Goal: Contribute content: Contribute content

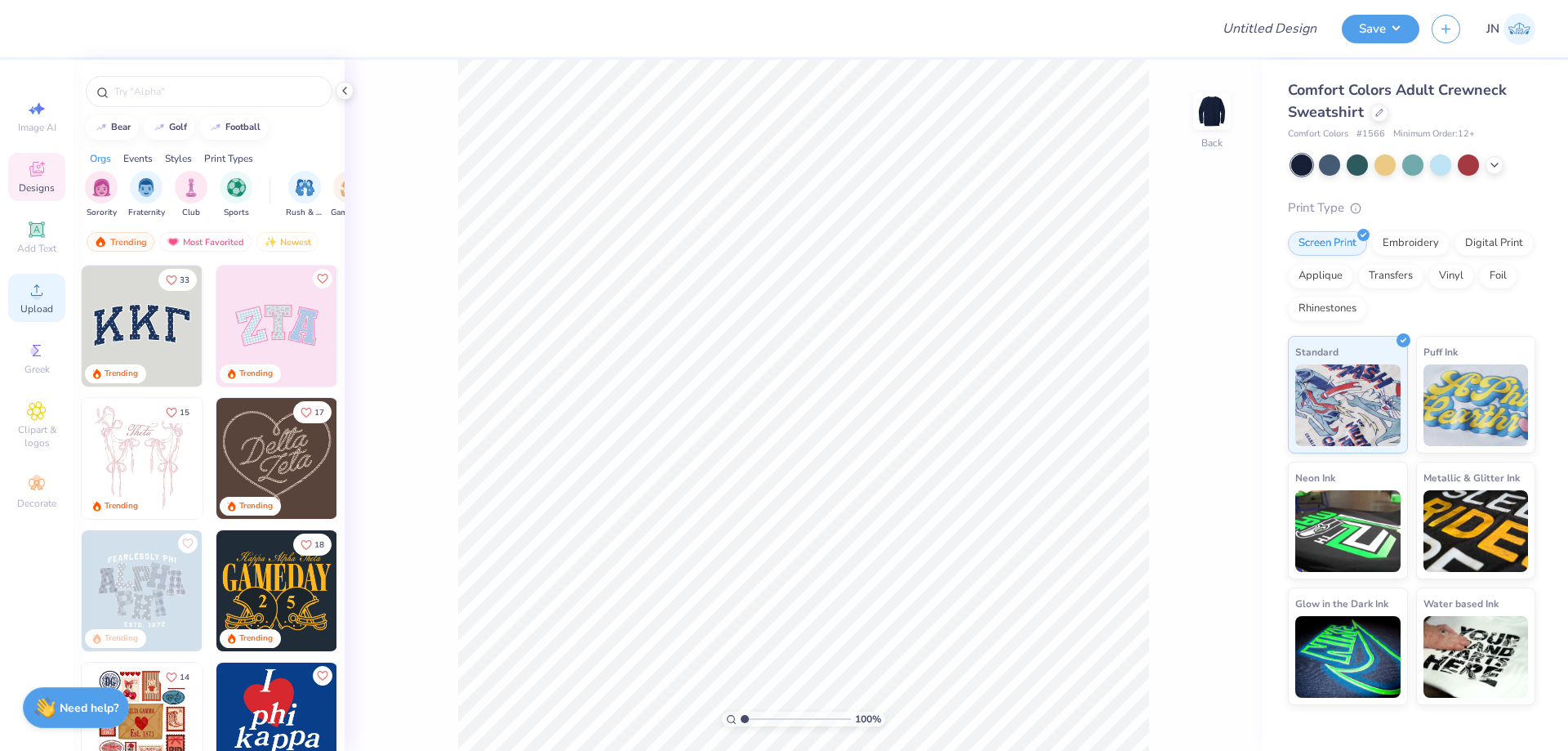
click at [25, 292] on div "Upload" at bounding box center [37, 298] width 58 height 48
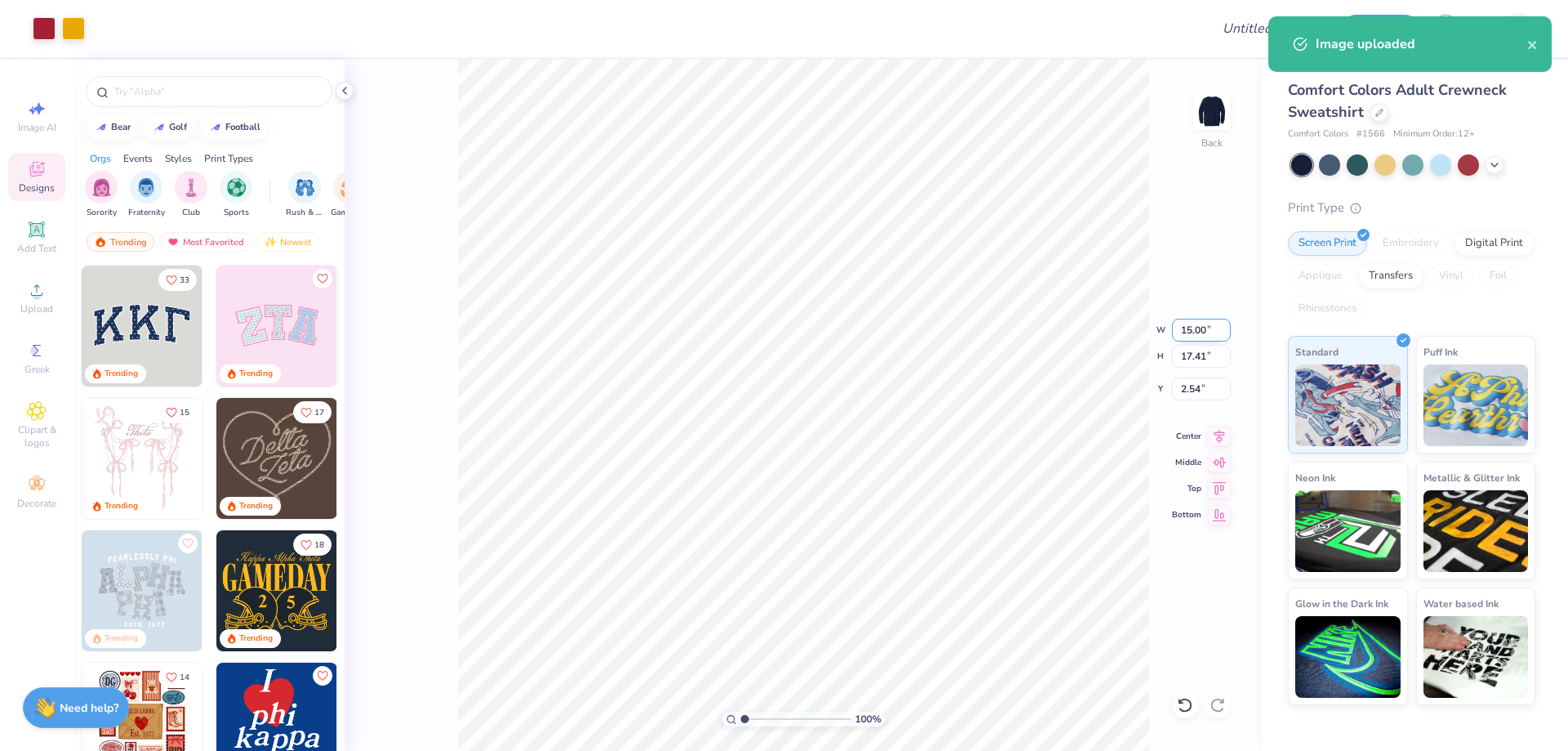
click at [1191, 337] on input "15.00" at bounding box center [1201, 330] width 58 height 23
type input "2.00"
type input "2.32"
type input "10.09"
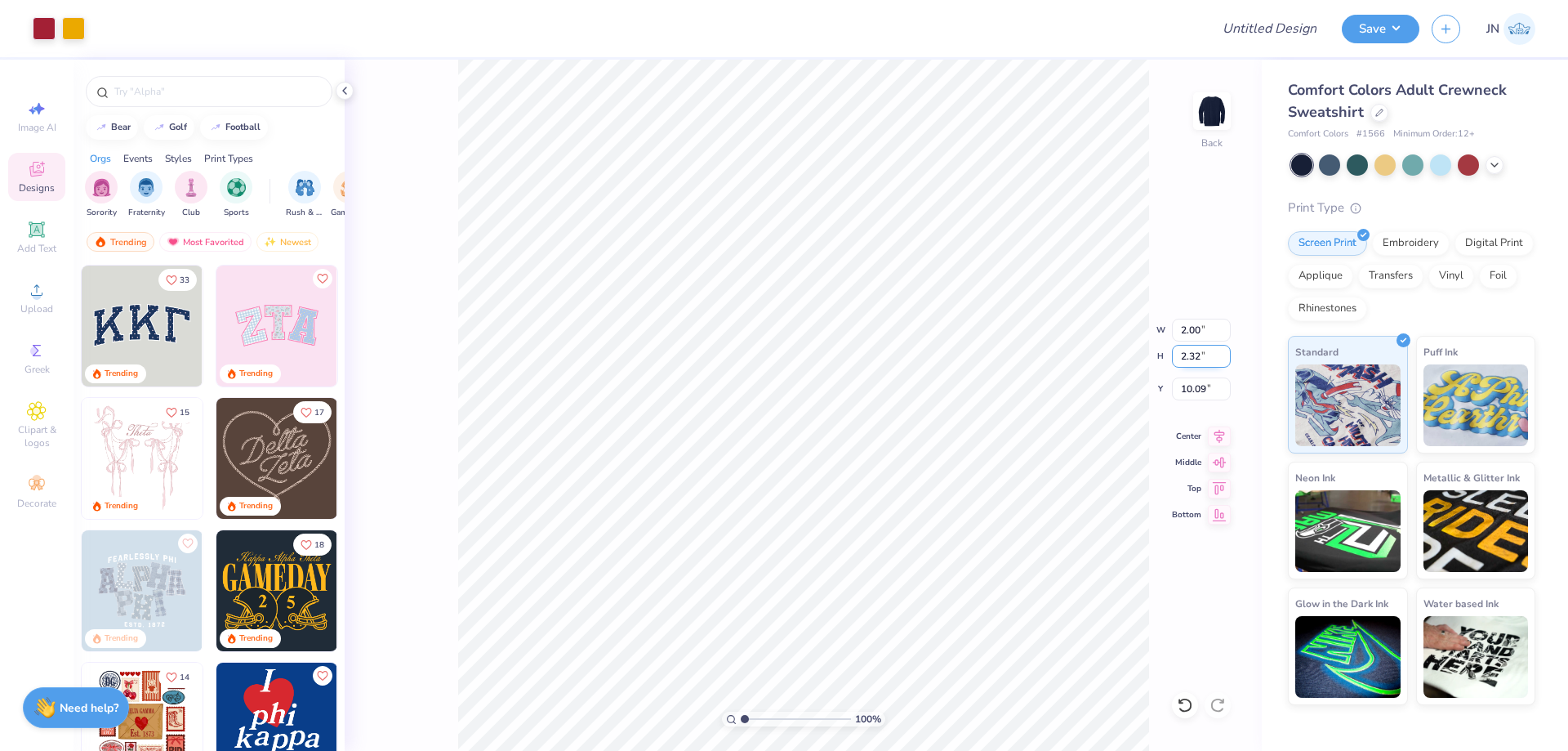
click at [1189, 351] on input "2.32" at bounding box center [1201, 356] width 58 height 23
type input "2"
type input "1.72"
type input "2.00"
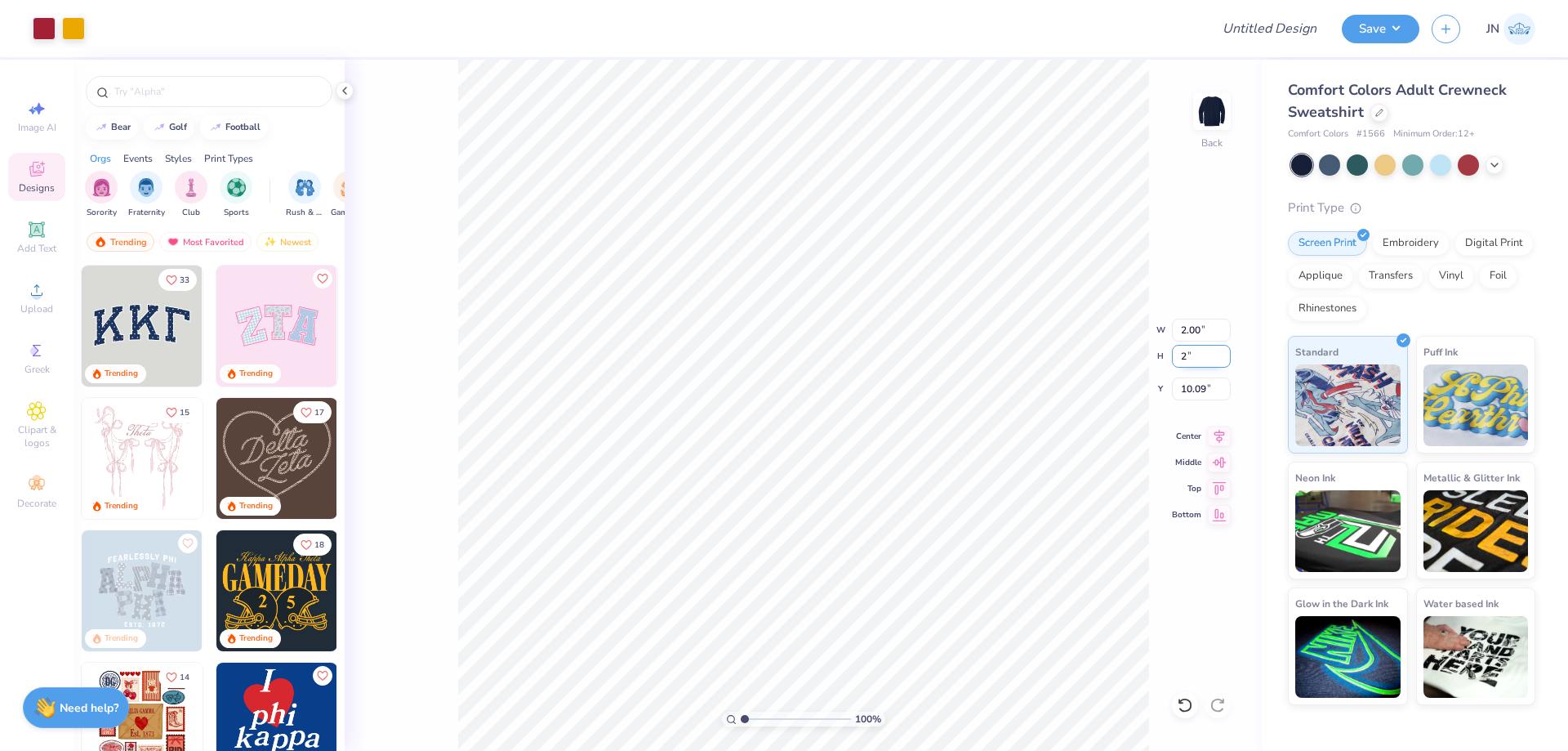
type input "10.25"
click at [1189, 351] on input "2.00" at bounding box center [1201, 356] width 58 height 23
type input "3"
type input "2.58"
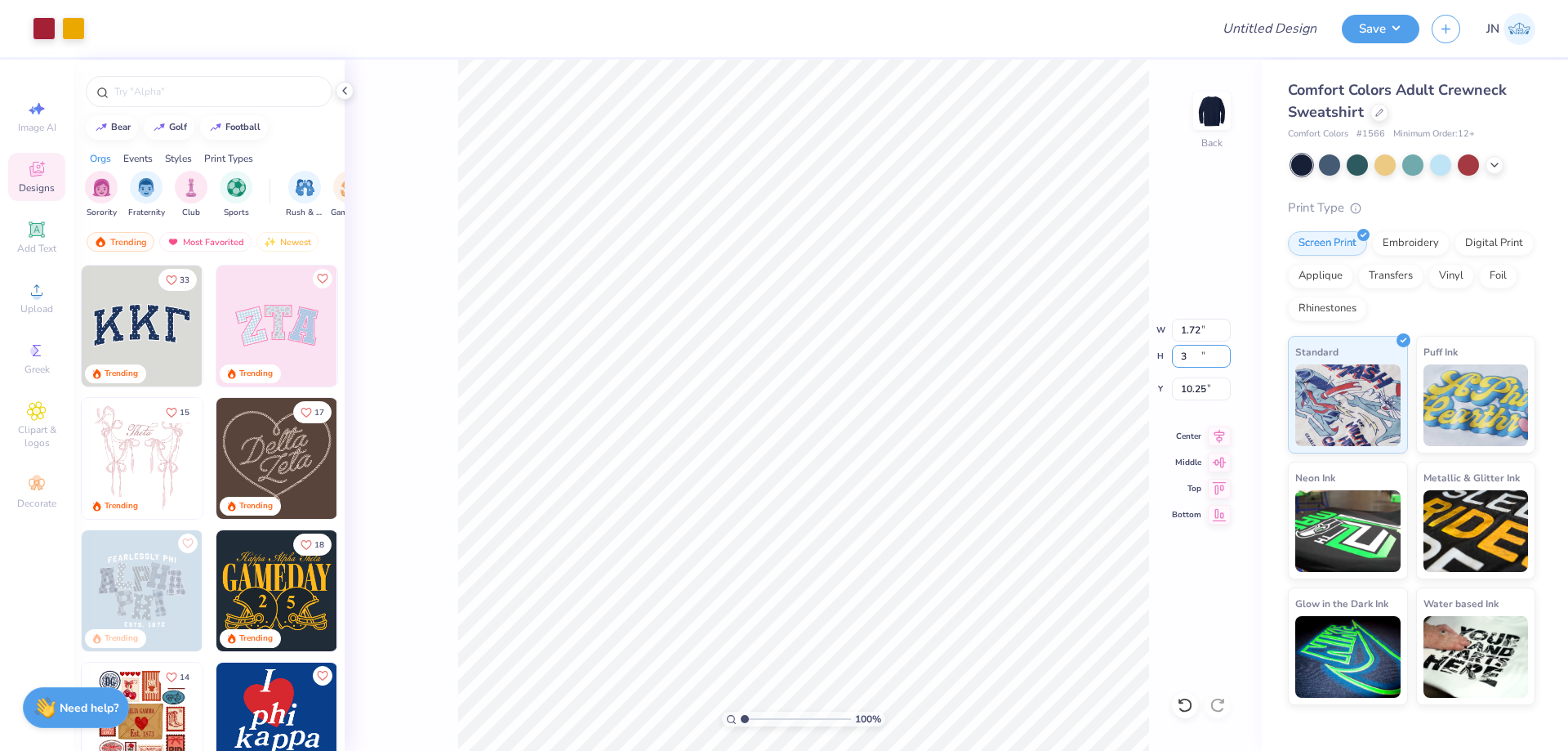
type input "3.00"
click at [1183, 378] on input "2.81" at bounding box center [1201, 389] width 58 height 23
type input "3.00"
click at [775, 723] on input "range" at bounding box center [796, 719] width 110 height 15
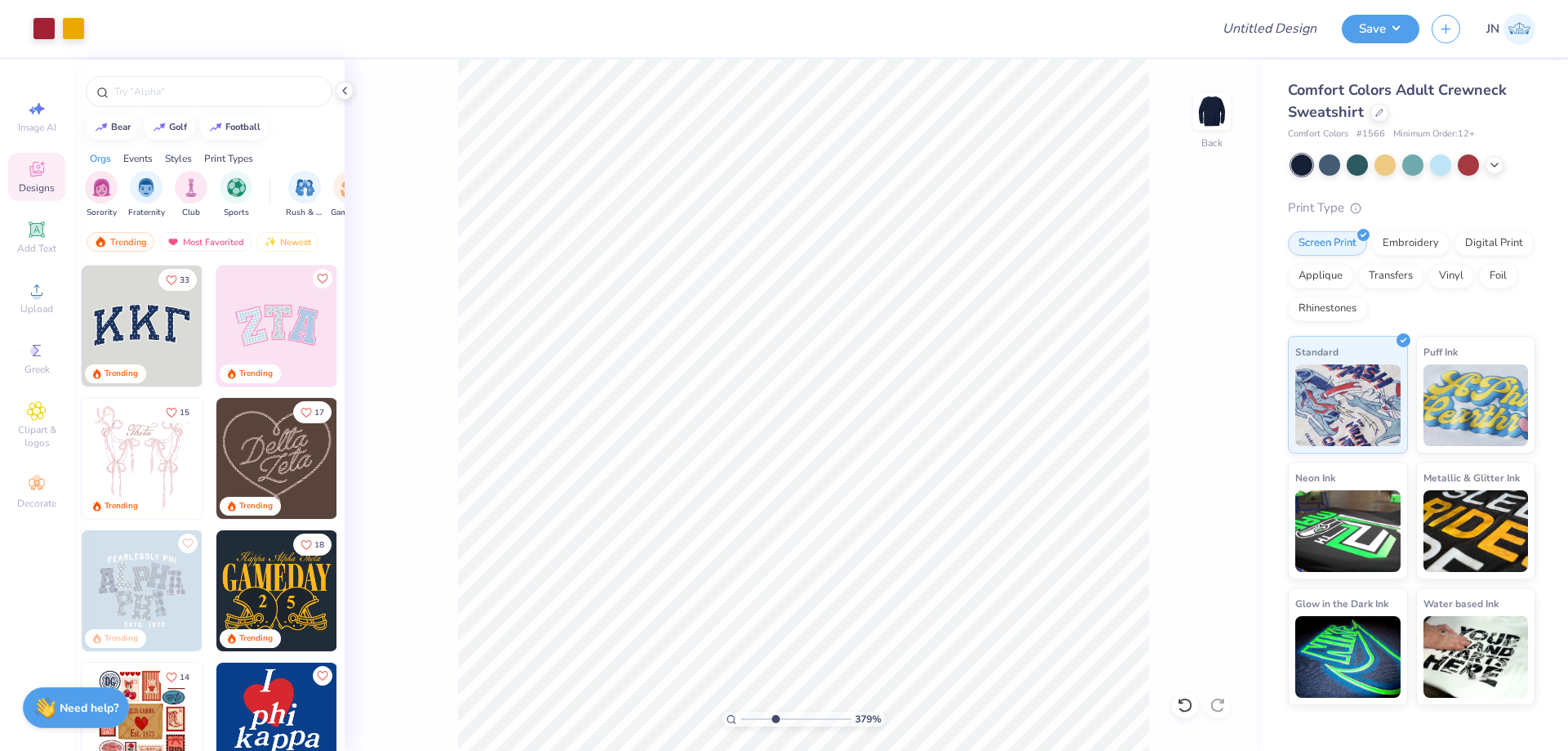
drag, startPoint x: 31, startPoint y: 209, endPoint x: 32, endPoint y: 218, distance: 9.1
click at [31, 209] on div "Image AI Designs Add Text Upload Greek Clipart & logos Decorate" at bounding box center [37, 304] width 58 height 424
click at [32, 218] on div "Add Text" at bounding box center [37, 238] width 58 height 48
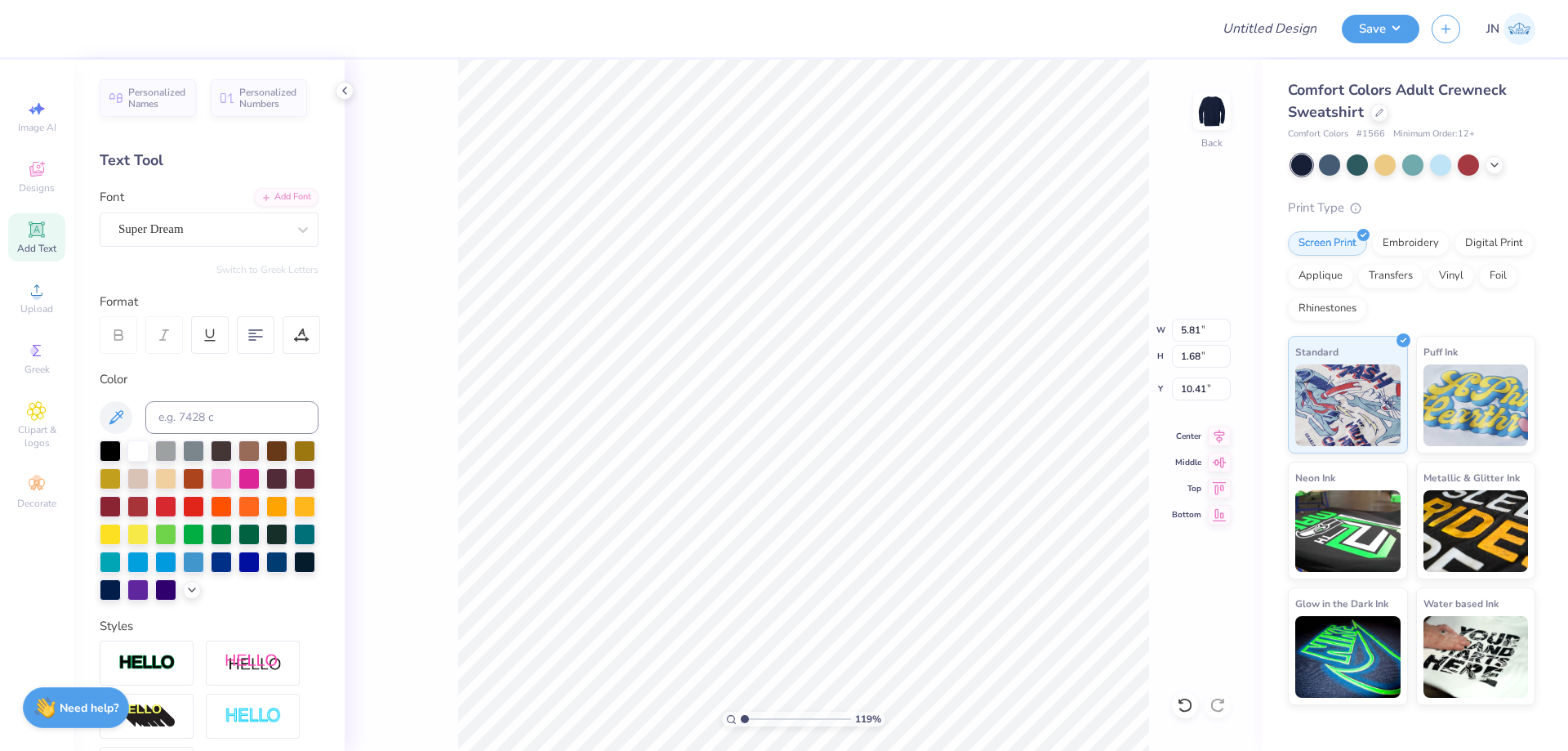
drag, startPoint x: 777, startPoint y: 721, endPoint x: 733, endPoint y: 719, distance: 44.0
type input "1"
click at [741, 719] on input "range" at bounding box center [796, 719] width 110 height 15
type input "6.83"
type input "2.58"
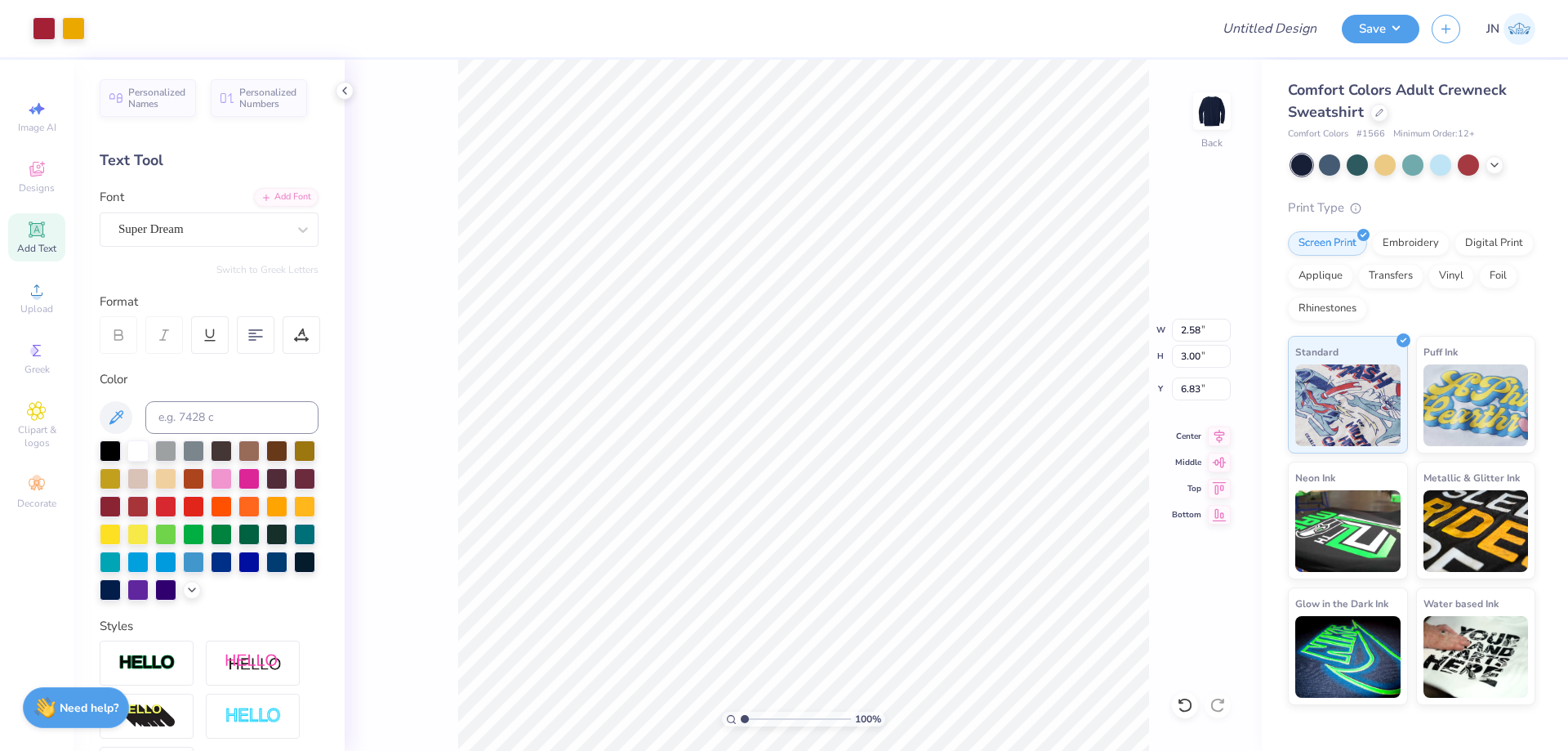
type input "3.00"
click at [207, 414] on input at bounding box center [232, 417] width 174 height 32
type input "124"
drag, startPoint x: 748, startPoint y: 721, endPoint x: 778, endPoint y: 718, distance: 30.1
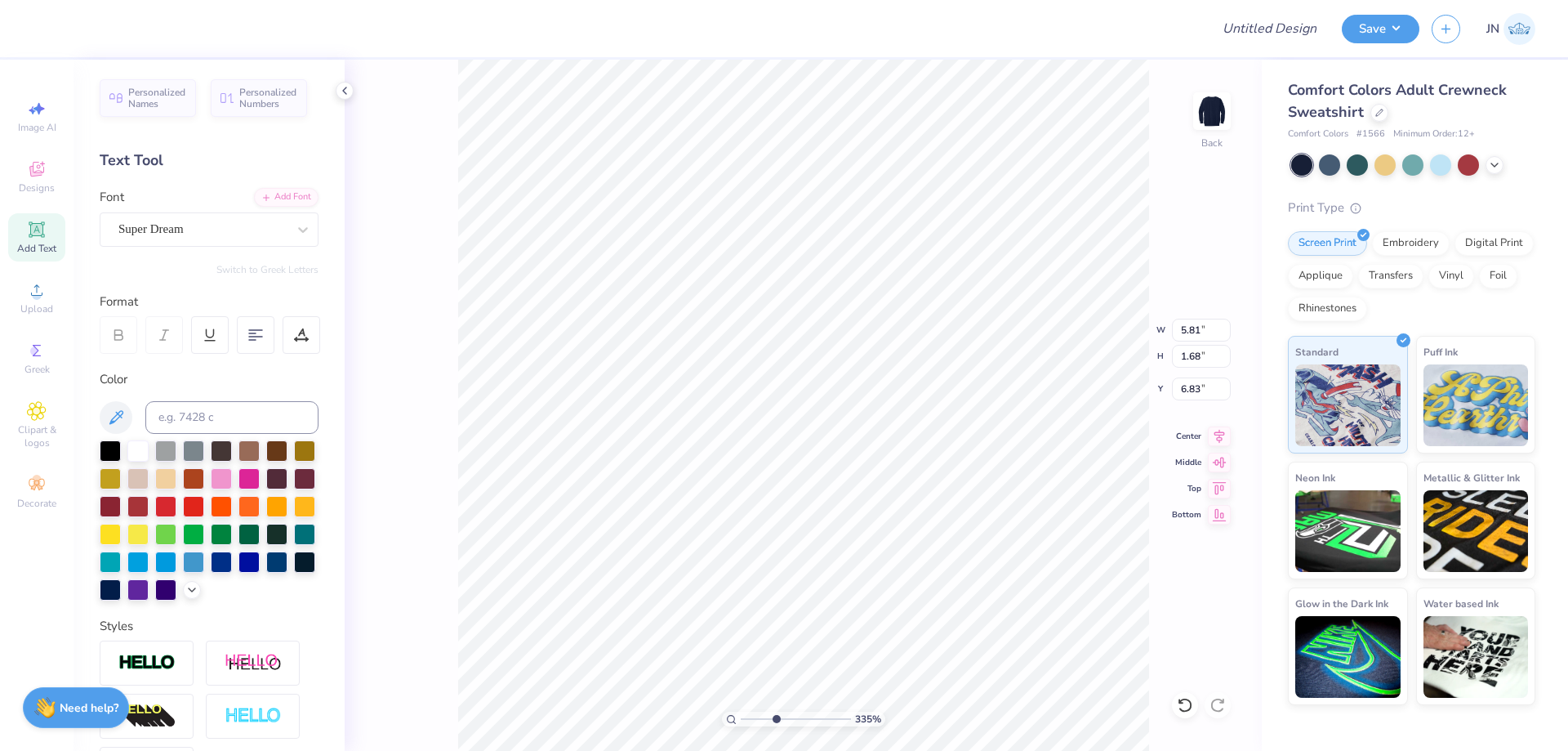
click at [776, 719] on input "range" at bounding box center [796, 719] width 110 height 15
type input "3.87"
type textarea "20"
type input "2.82"
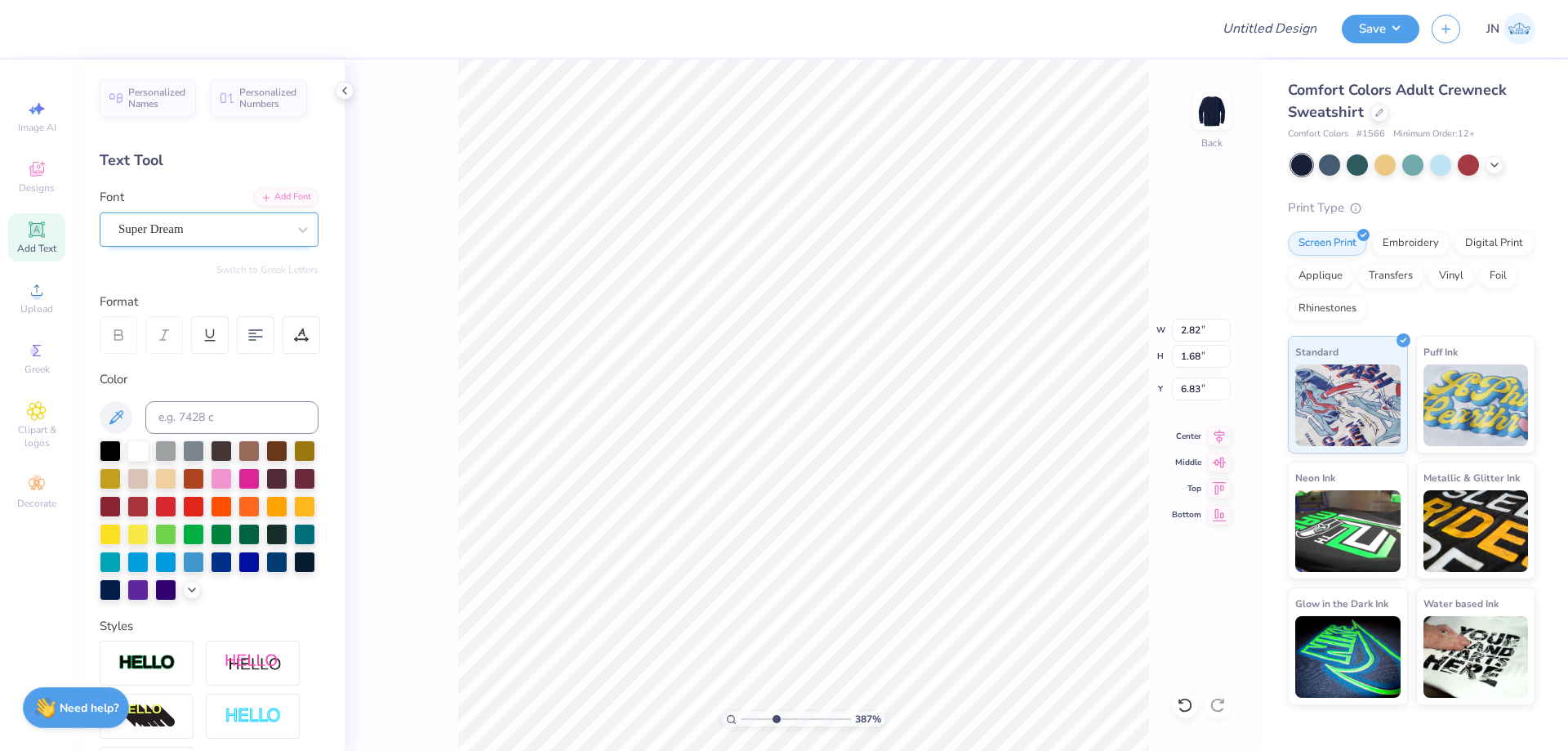
click at [201, 224] on div "Super Dream" at bounding box center [202, 228] width 172 height 25
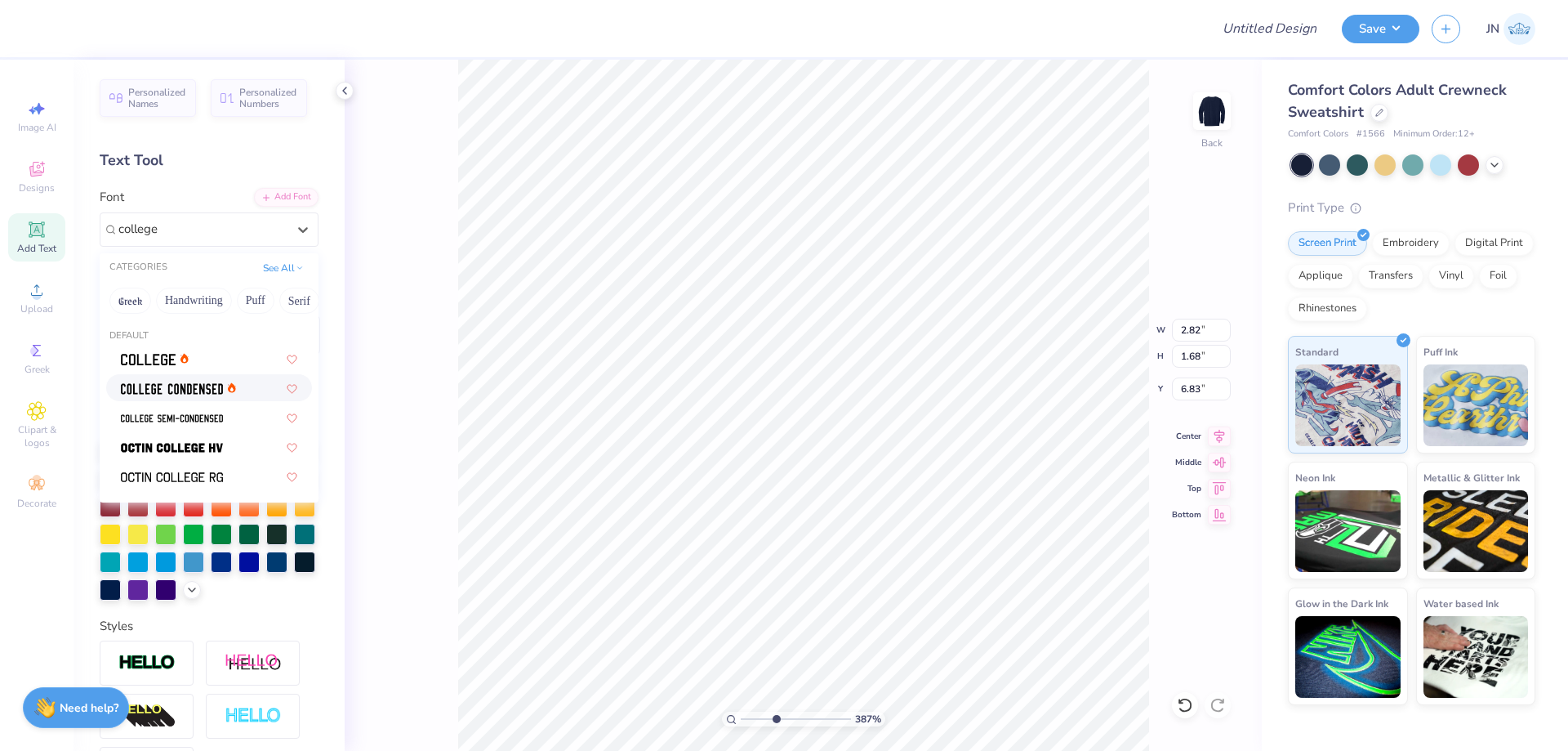
click at [182, 397] on div at bounding box center [209, 387] width 206 height 27
type input "college"
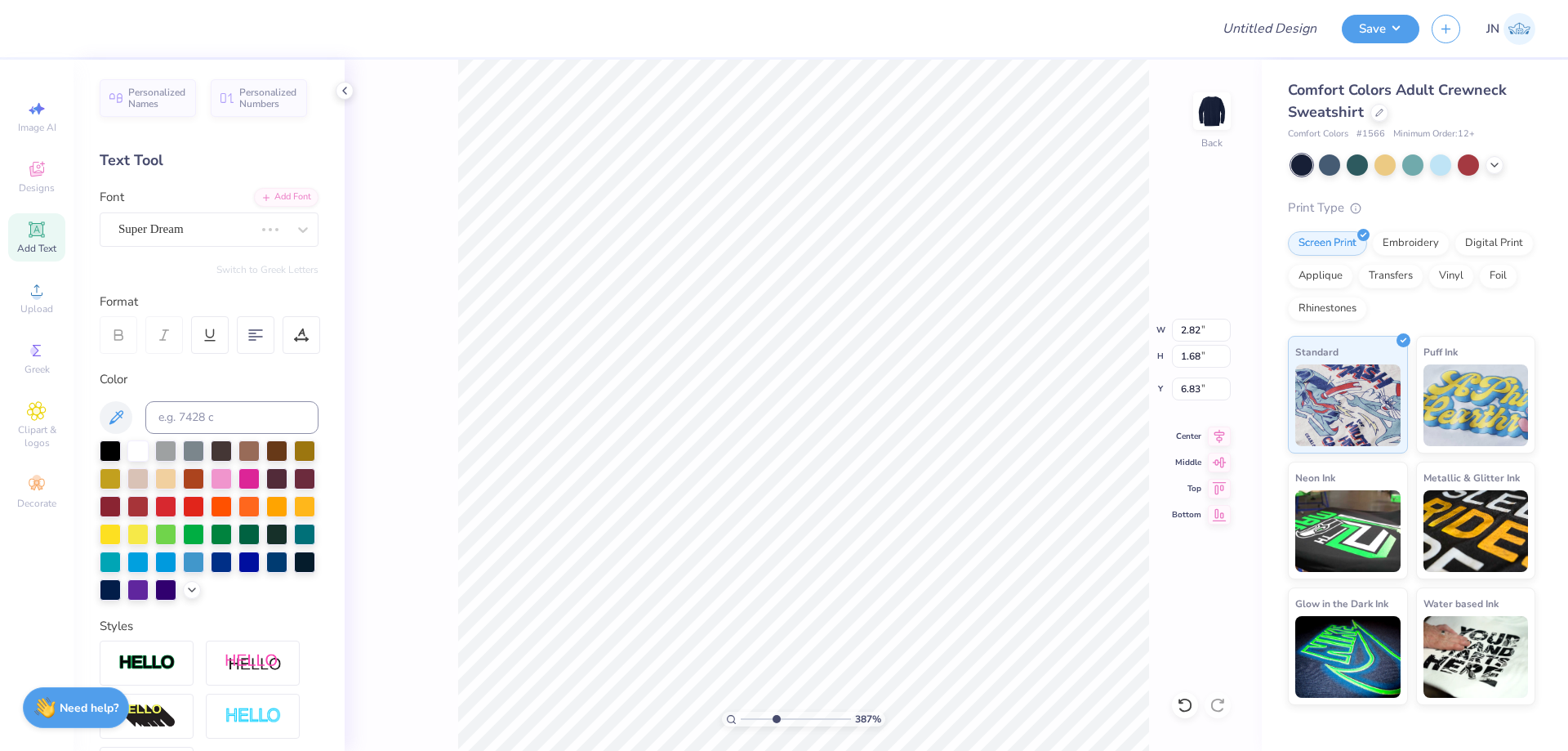
type input "1.64"
type input "3.73"
type input "0.56"
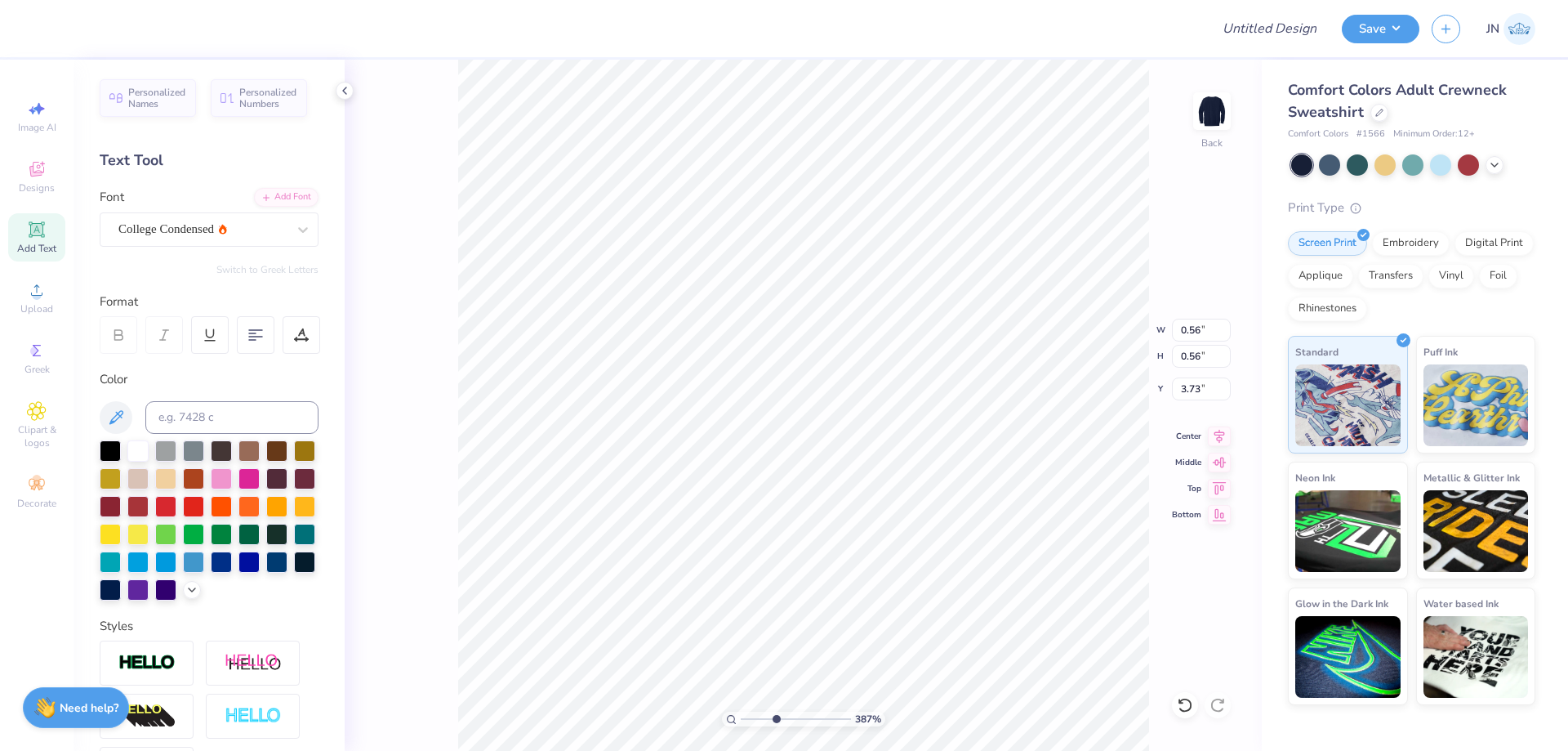
type input "4.22"
type input "0.43"
click at [644, 370] on li "Duplicate" at bounding box center [651, 365] width 128 height 32
type input "4.20"
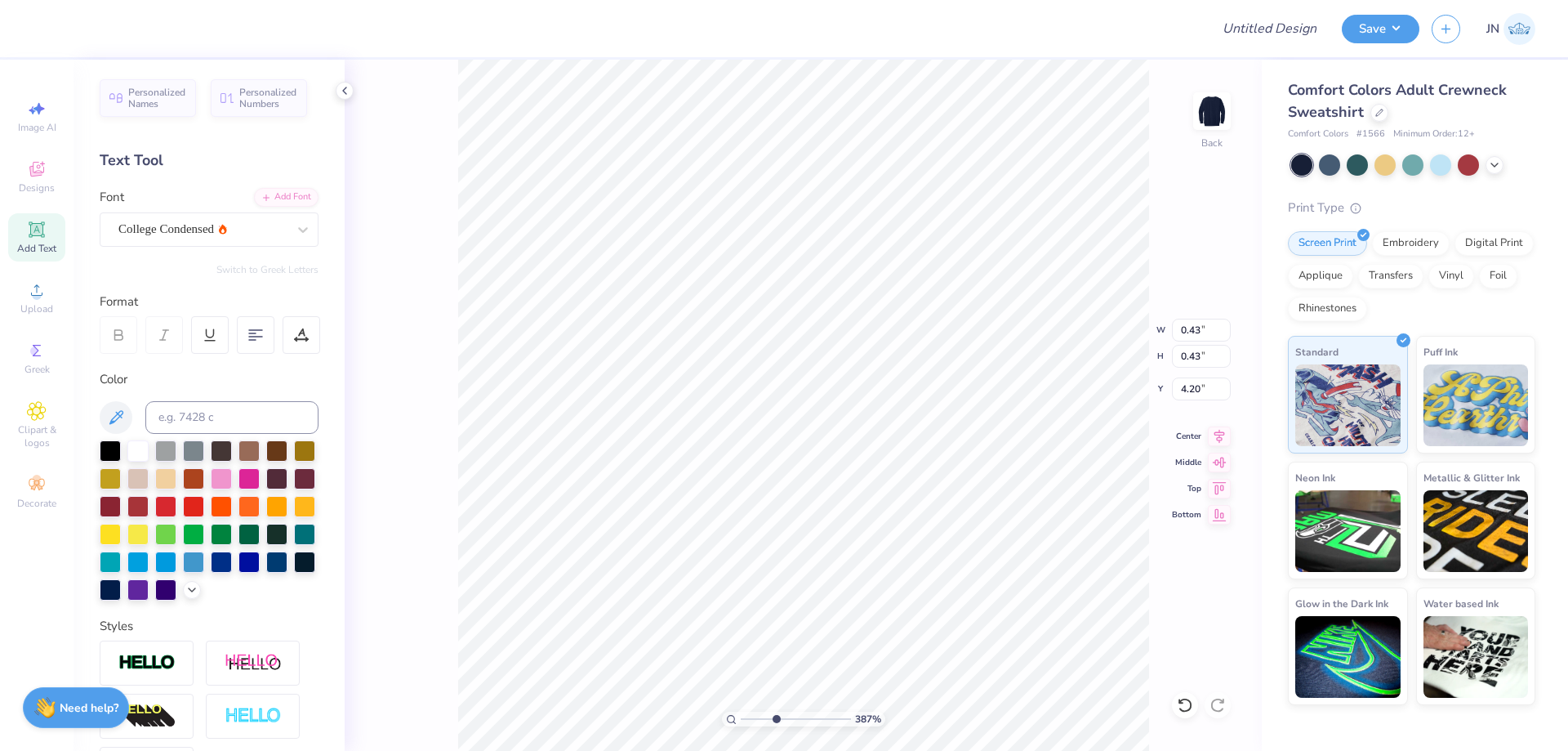
type textarea "25"
click at [153, 237] on div "College Condensed" at bounding box center [202, 228] width 172 height 25
type input "engrav"
click at [254, 194] on div "Add Font" at bounding box center [287, 196] width 65 height 19
drag, startPoint x: 771, startPoint y: 719, endPoint x: 787, endPoint y: 717, distance: 16.1
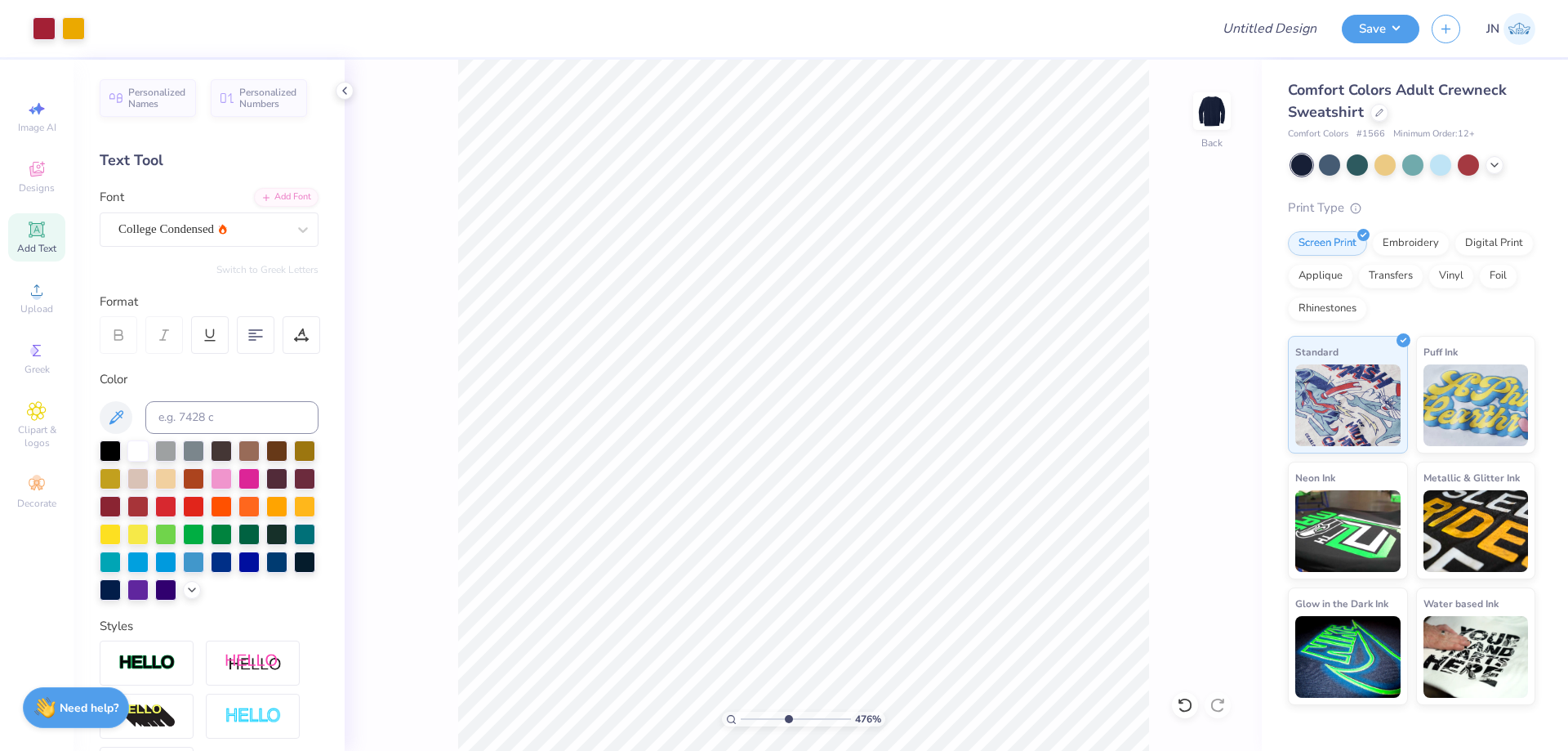
click at [787, 717] on input "range" at bounding box center [796, 719] width 110 height 15
click at [27, 241] on div "Add Text" at bounding box center [37, 238] width 58 height 48
drag, startPoint x: 779, startPoint y: 718, endPoint x: 712, endPoint y: 723, distance: 67.2
type input "1"
click at [741, 723] on input "range" at bounding box center [796, 719] width 110 height 15
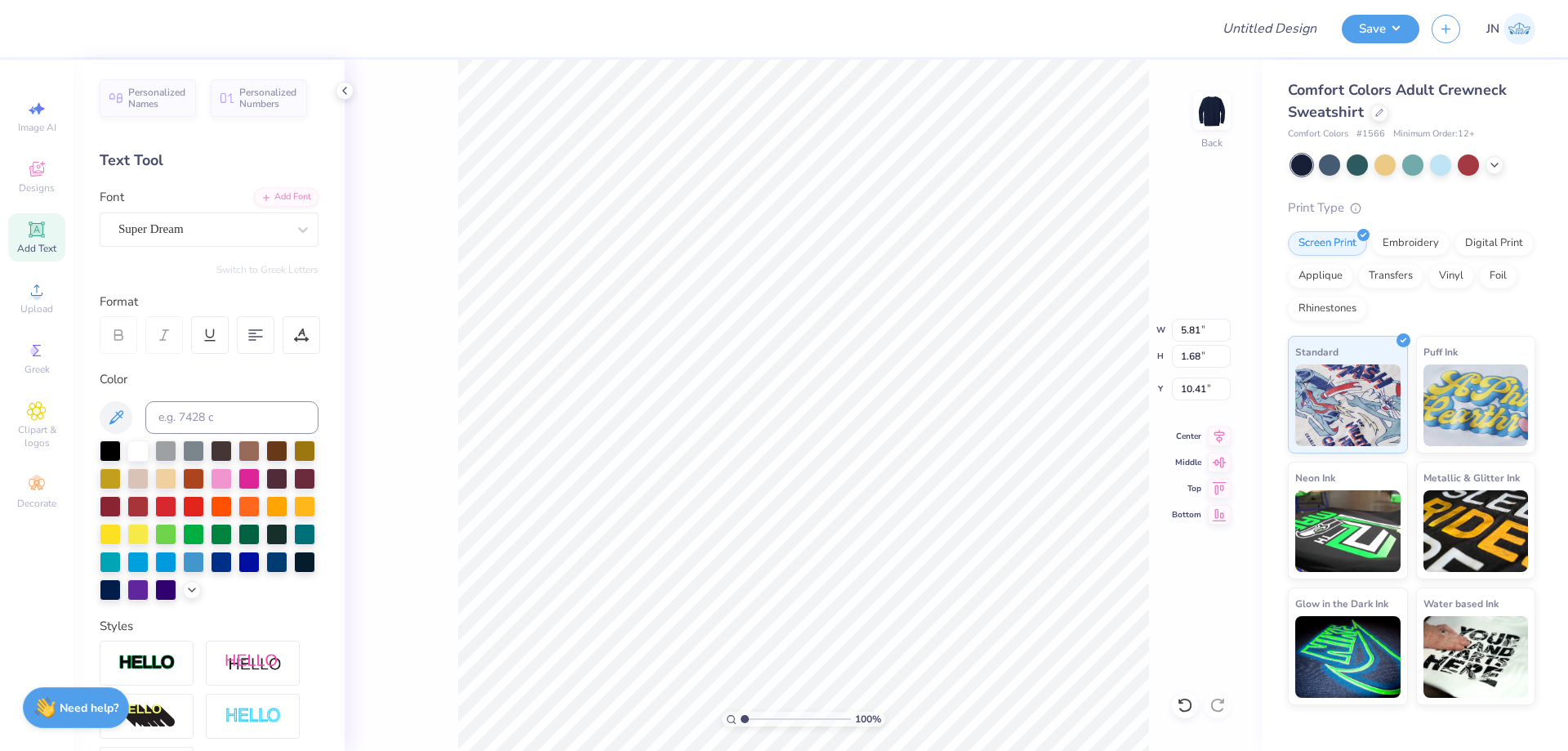
type textarea "a"
type textarea "AEPI"
type input "4.91"
click at [190, 408] on input at bounding box center [232, 417] width 174 height 32
type input "124"
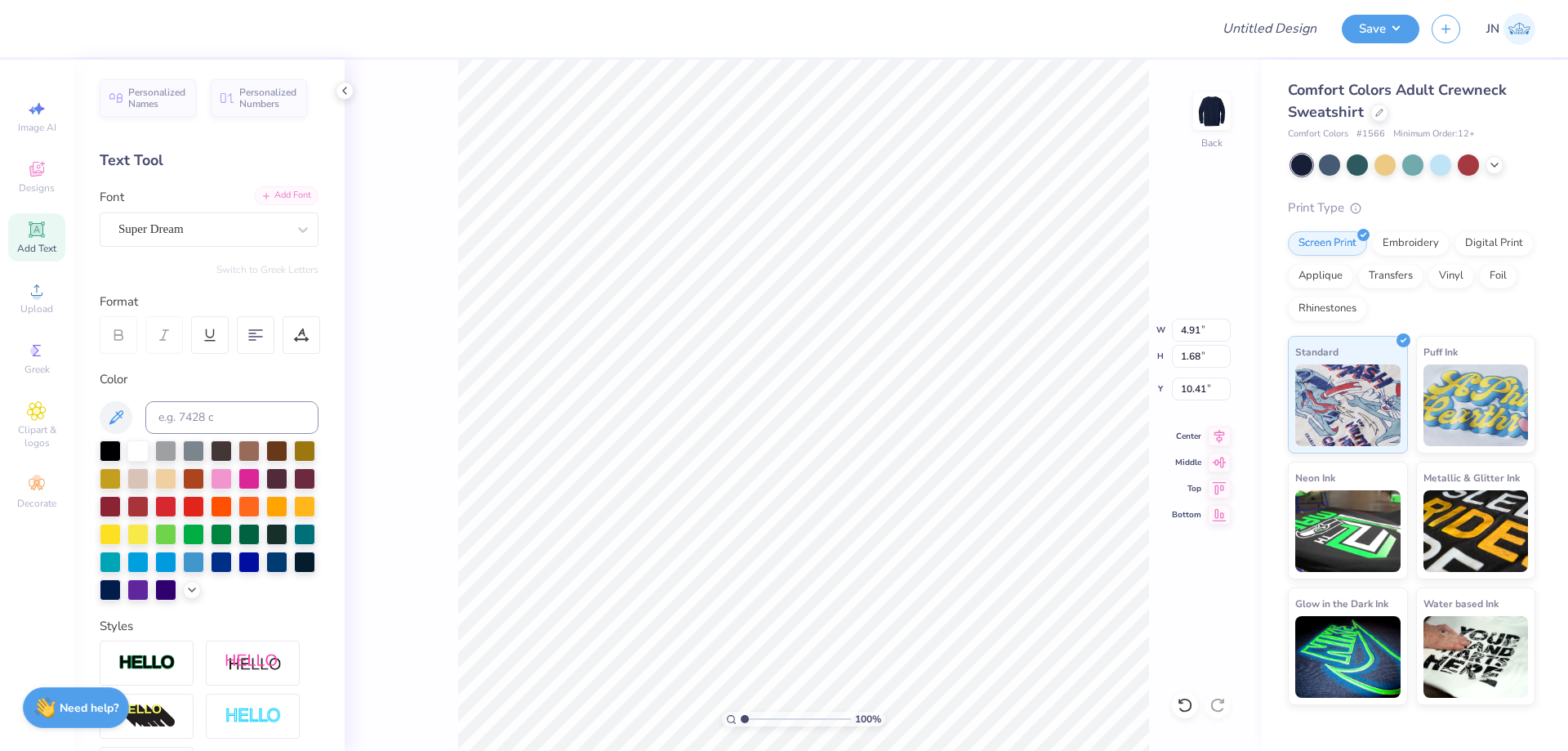
click at [267, 195] on div "Add Font" at bounding box center [287, 196] width 65 height 19
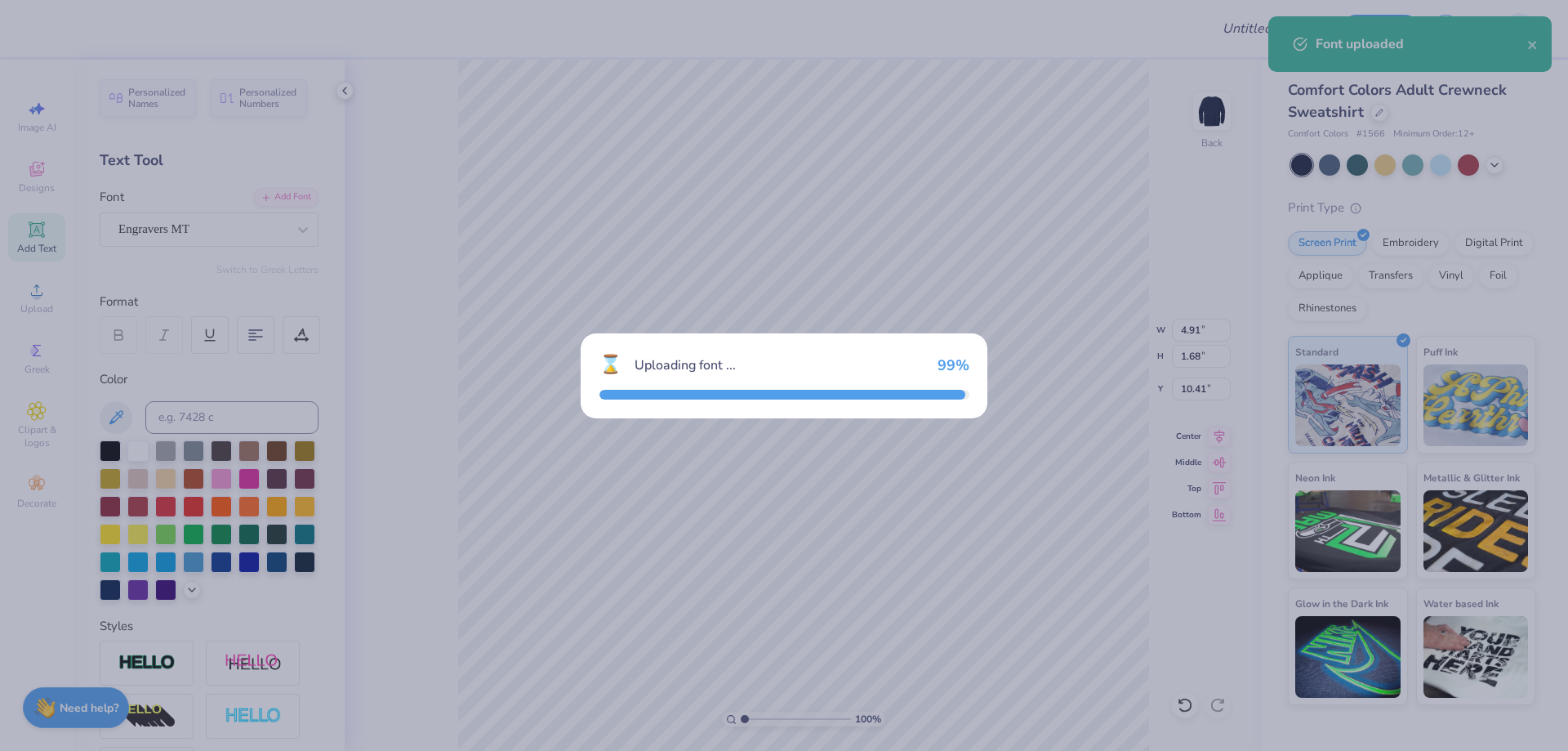
type input "7.22"
type input "1.67"
type input "10.42"
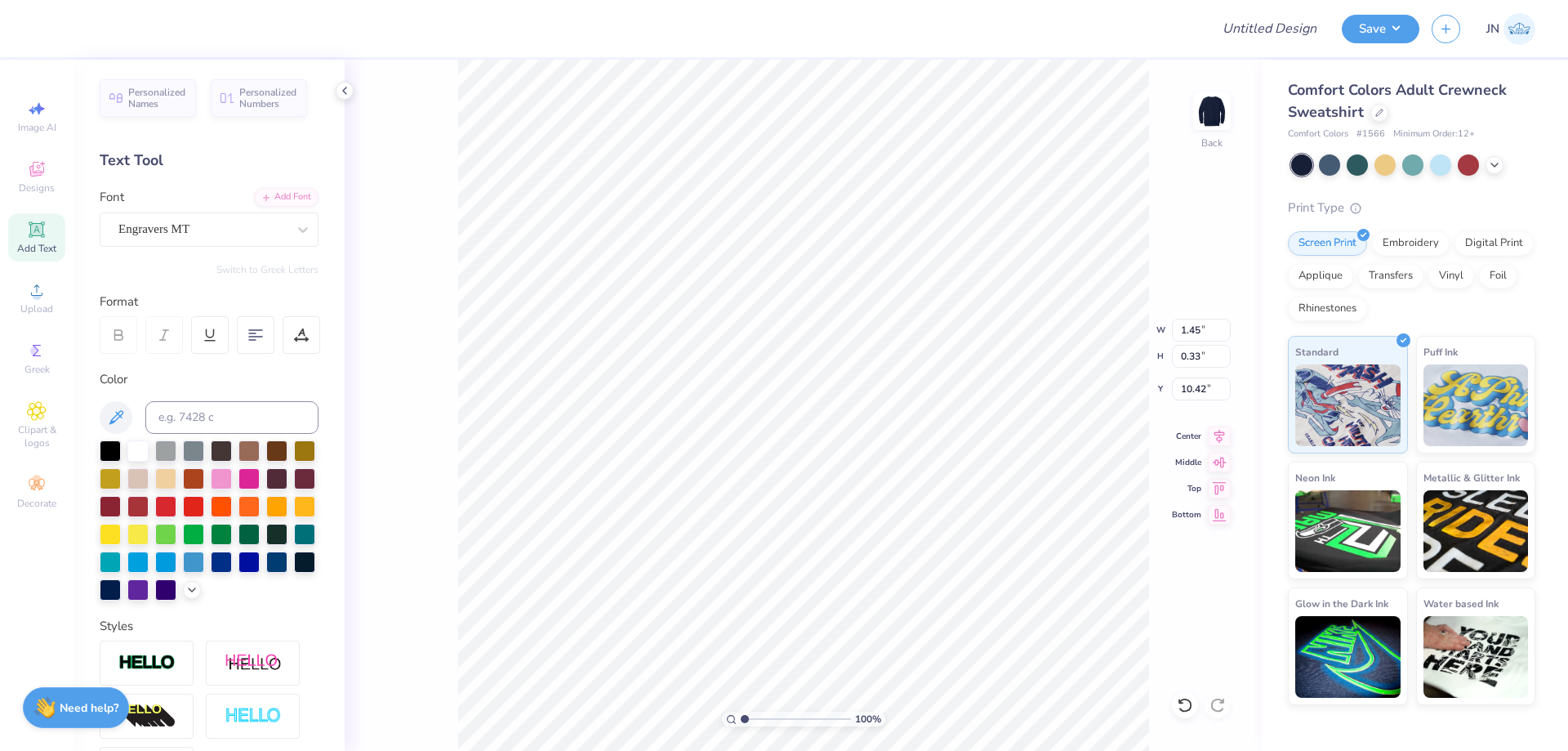
type input "1.45"
type input "0.33"
type input "3.12"
click at [768, 718] on input "range" at bounding box center [796, 719] width 110 height 15
type input "2.56"
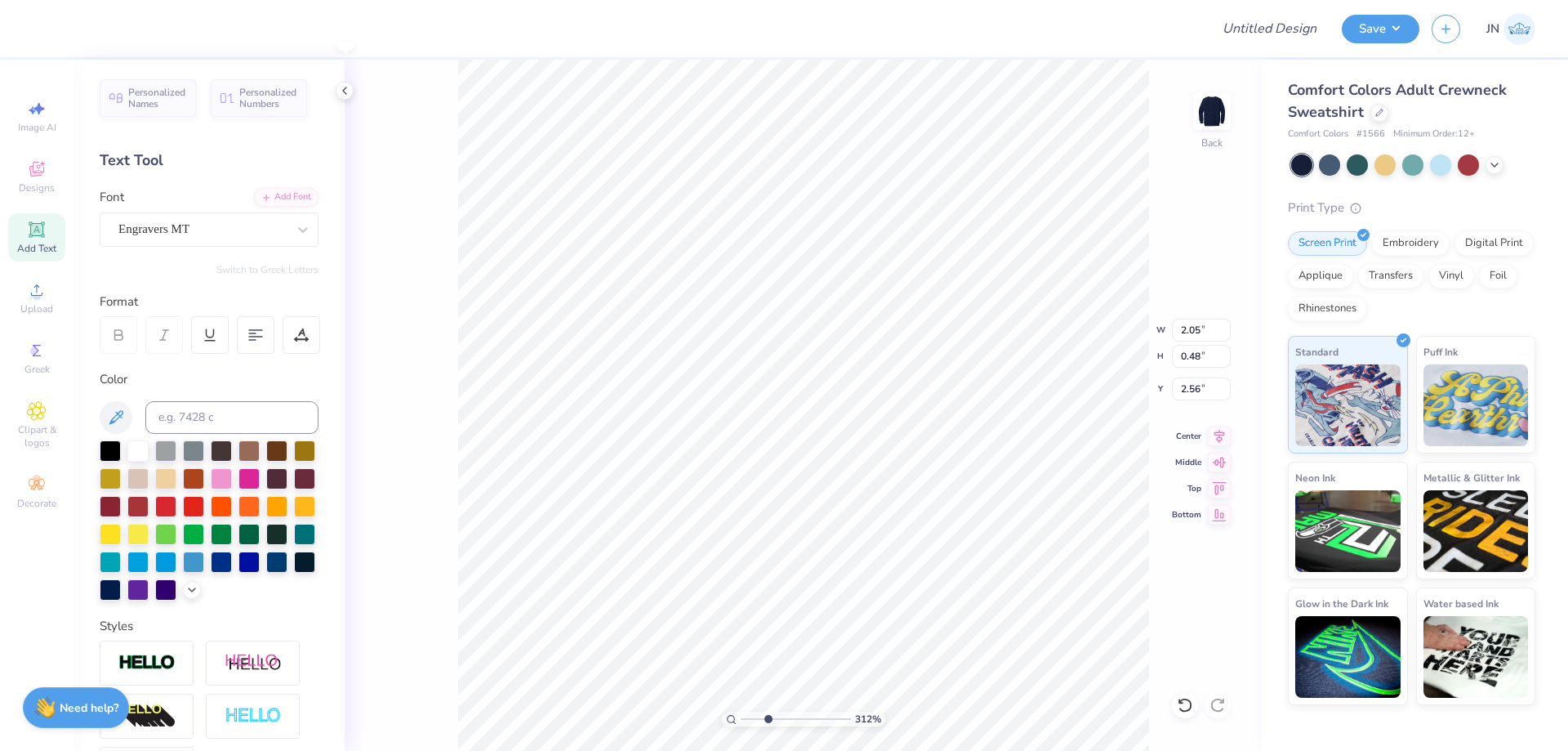
type input "2.05"
type input "0.48"
type input "2.42"
type input "2.25"
type input "0.52"
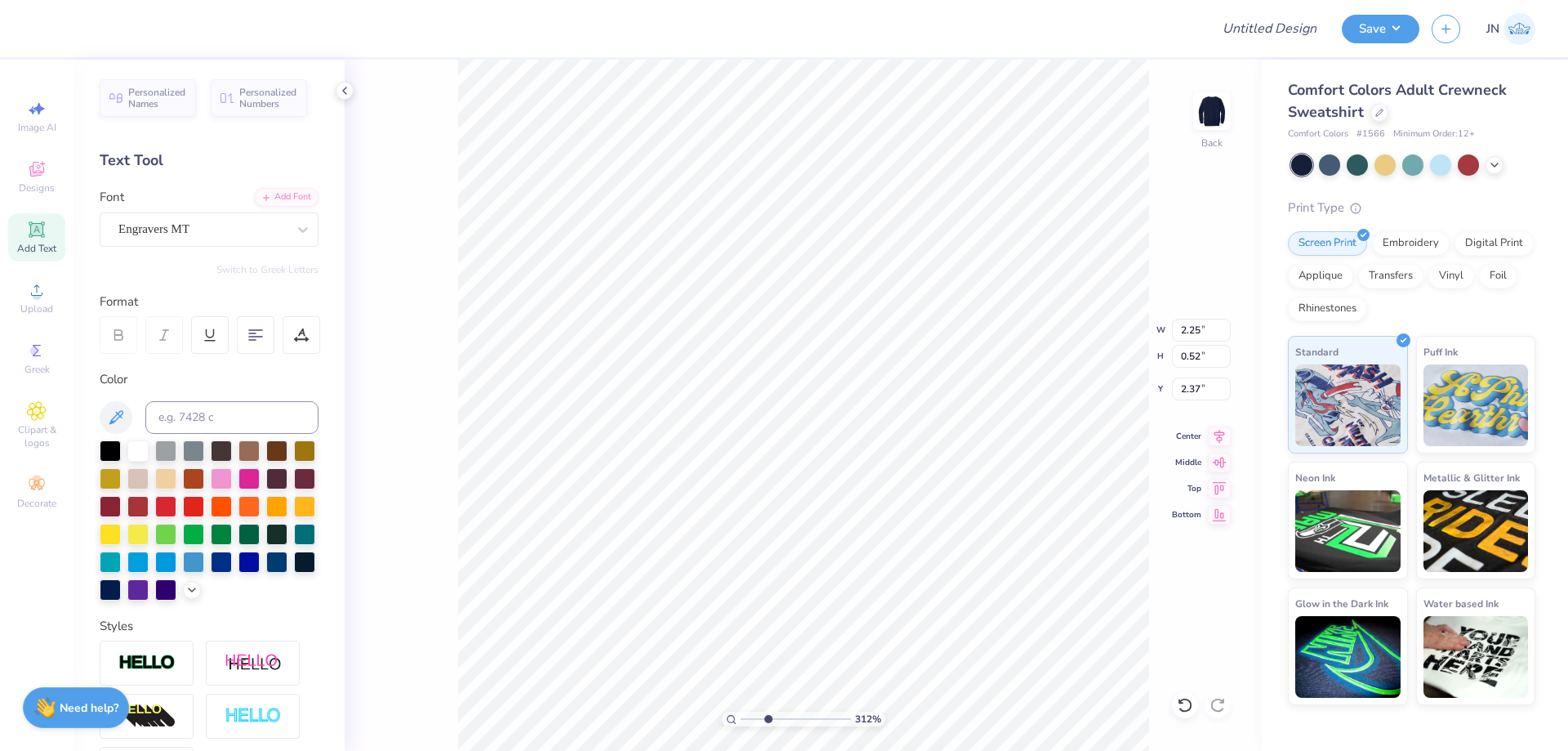
type input "2.37"
type input "2.36"
type input "0.55"
type input "2.35"
drag, startPoint x: 769, startPoint y: 721, endPoint x: 744, endPoint y: 718, distance: 25.2
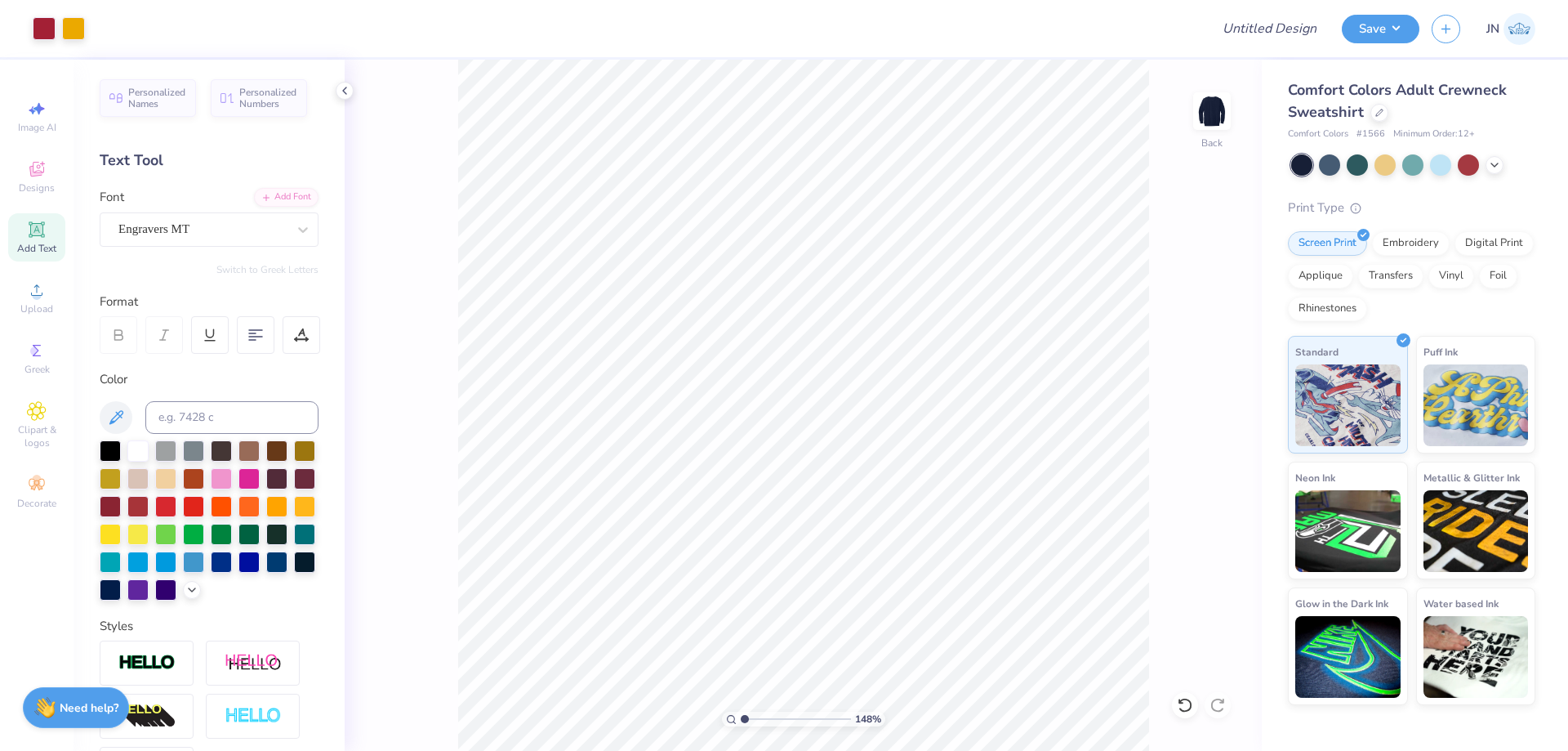
type input "1"
click at [744, 719] on input "range" at bounding box center [796, 719] width 110 height 15
click at [1189, 350] on input "3.65" at bounding box center [1201, 356] width 58 height 23
type input "4"
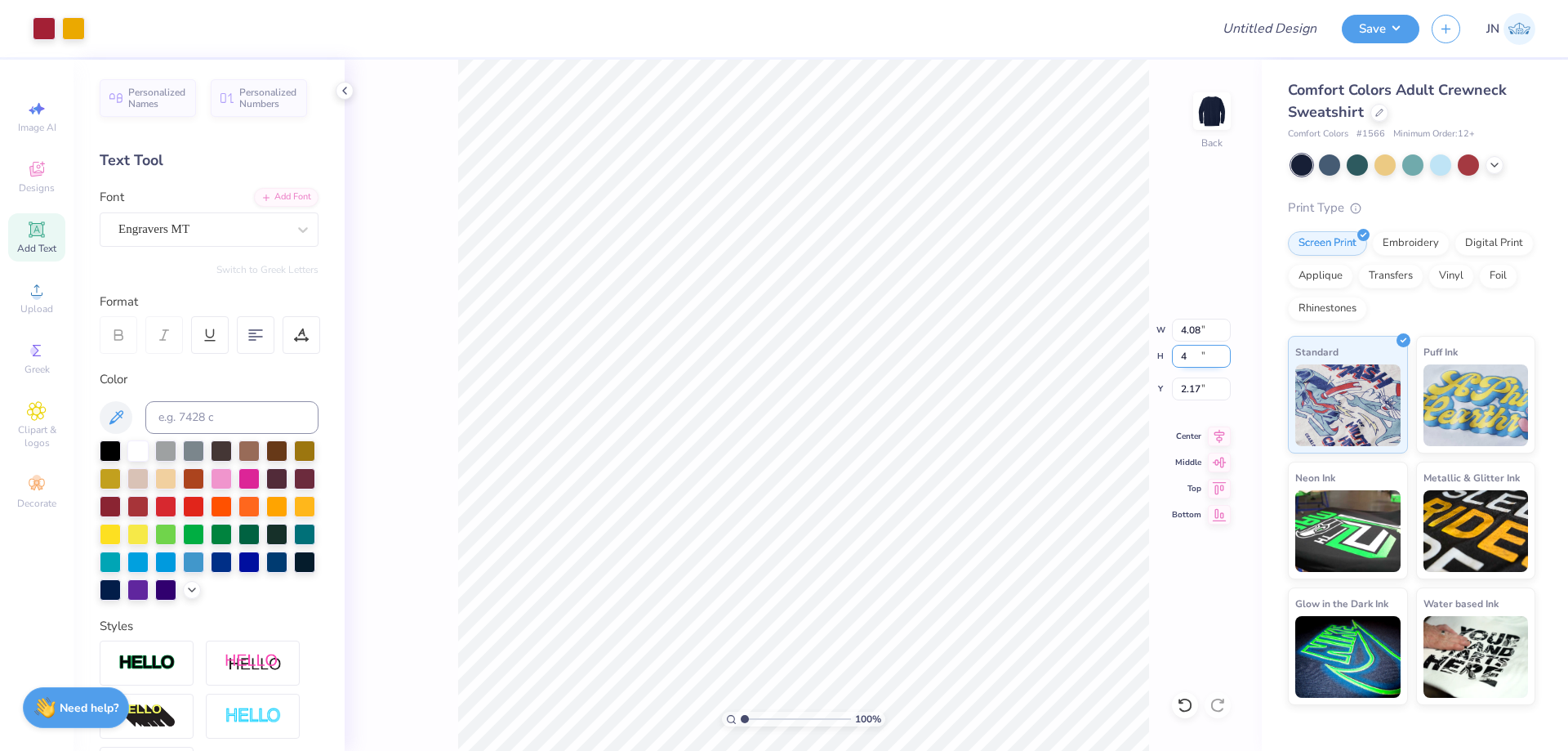
type input "4.08"
type input "4.00"
click at [1193, 382] on input "2.17" at bounding box center [1201, 389] width 58 height 23
type input "3.00"
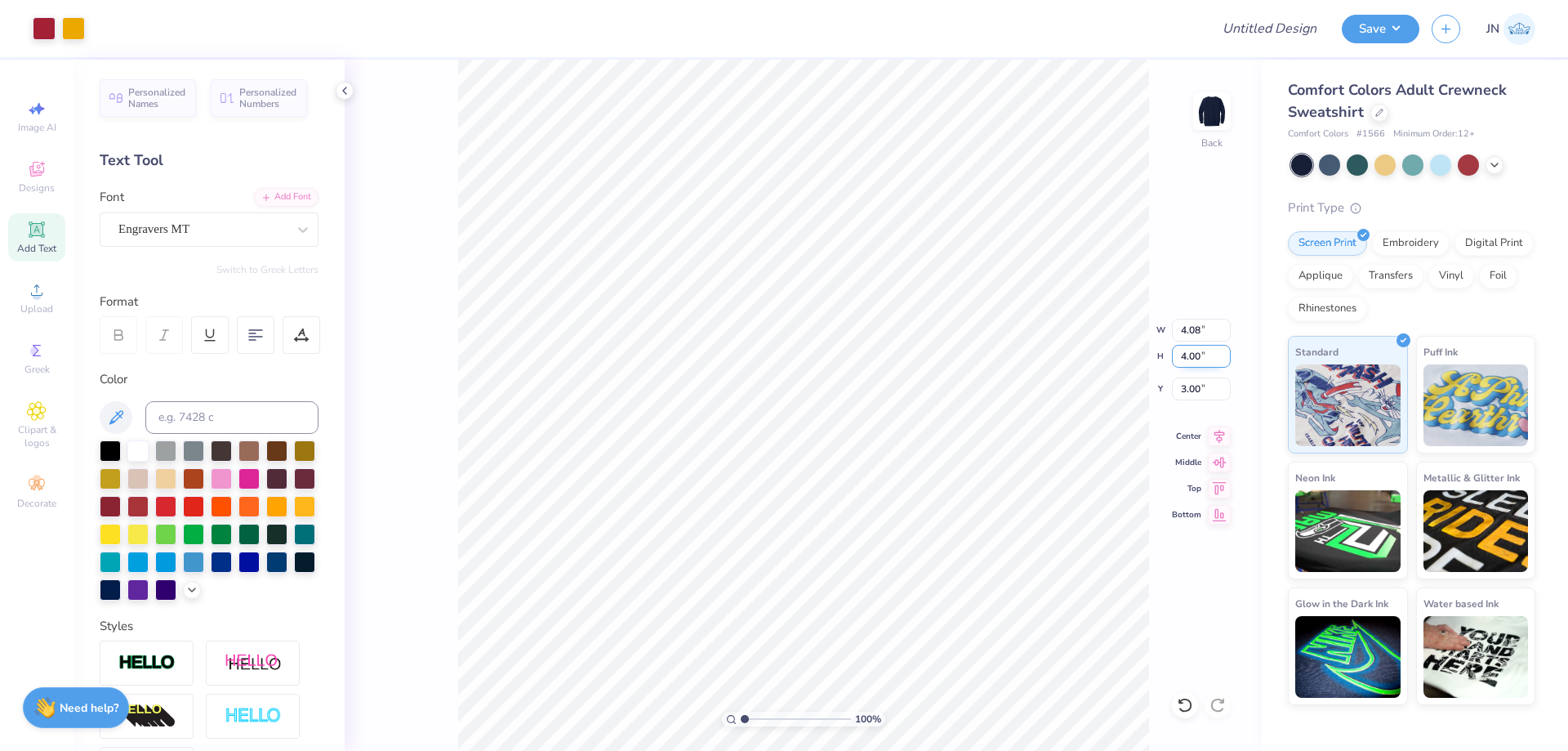
click at [1182, 357] on input "4.00" at bounding box center [1201, 356] width 58 height 23
type input "3.5"
type input "3.57"
type input "3.50"
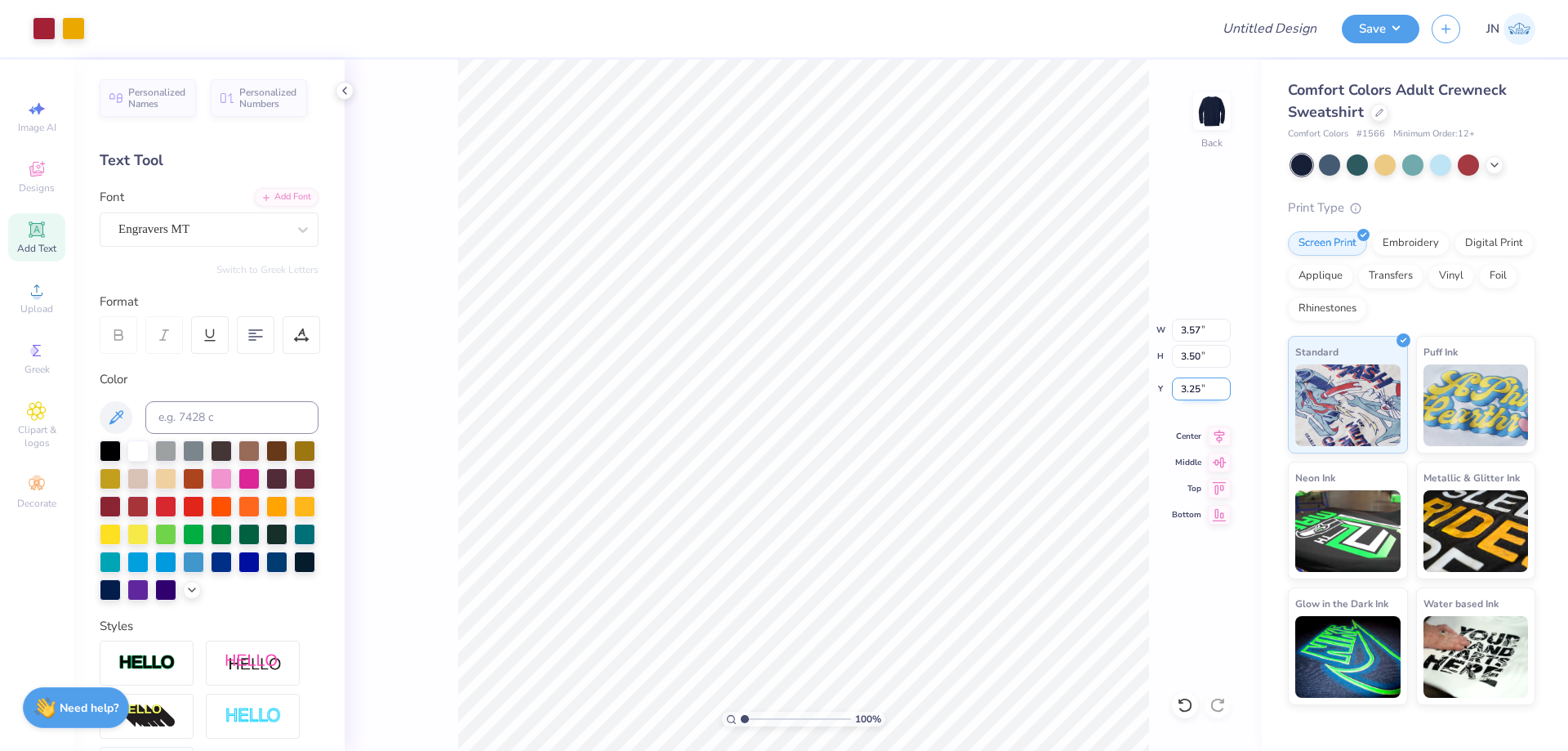
click at [1184, 390] on input "3.25" at bounding box center [1201, 389] width 58 height 23
type input "3.00"
click at [1282, 46] on div "Design Title" at bounding box center [1269, 29] width 120 height 58
click at [1282, 31] on input "Design Title" at bounding box center [1250, 28] width 160 height 32
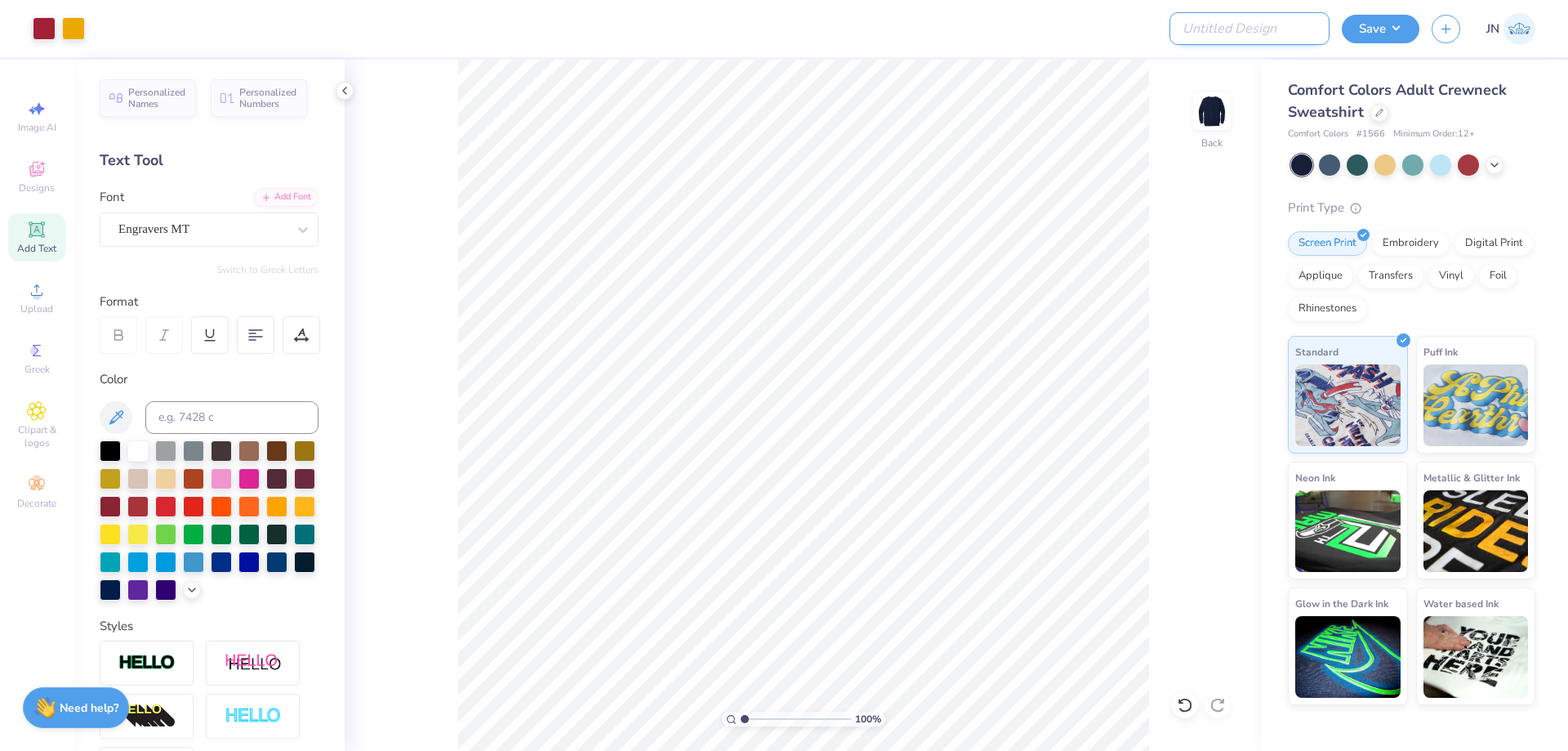
paste input "FPS239332"
type input "FPS239332"
click at [1367, 32] on button "Save" at bounding box center [1381, 26] width 78 height 29
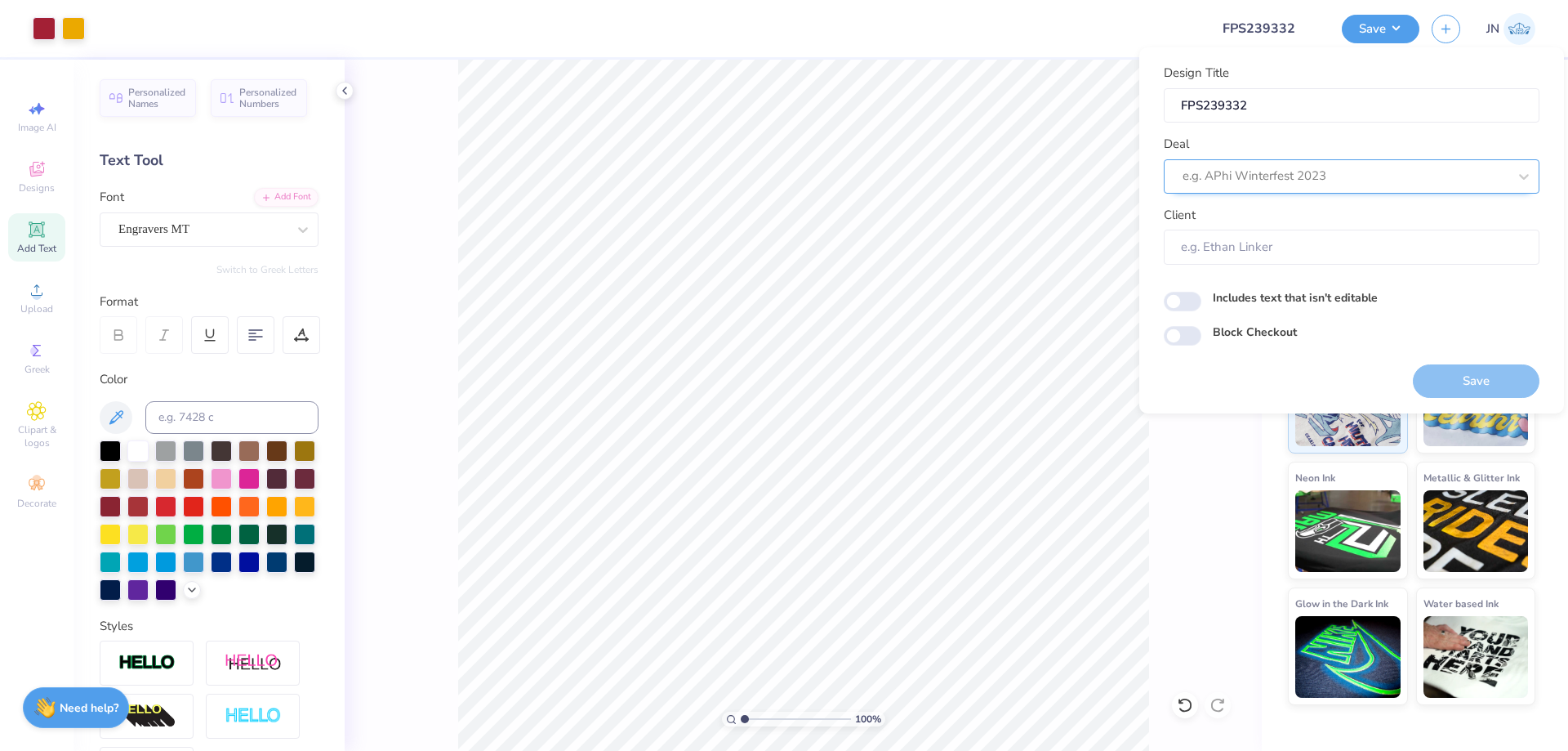
click at [1301, 189] on div "e.g. APhi Winterfest 2023" at bounding box center [1352, 176] width 376 height 34
click at [1280, 278] on div "Design Tool Gallery" at bounding box center [1352, 278] width 363 height 27
type input "DESIGN TOOL"
type input "Design Tool Gallery User"
click at [1487, 372] on button "Save" at bounding box center [1476, 381] width 126 height 33
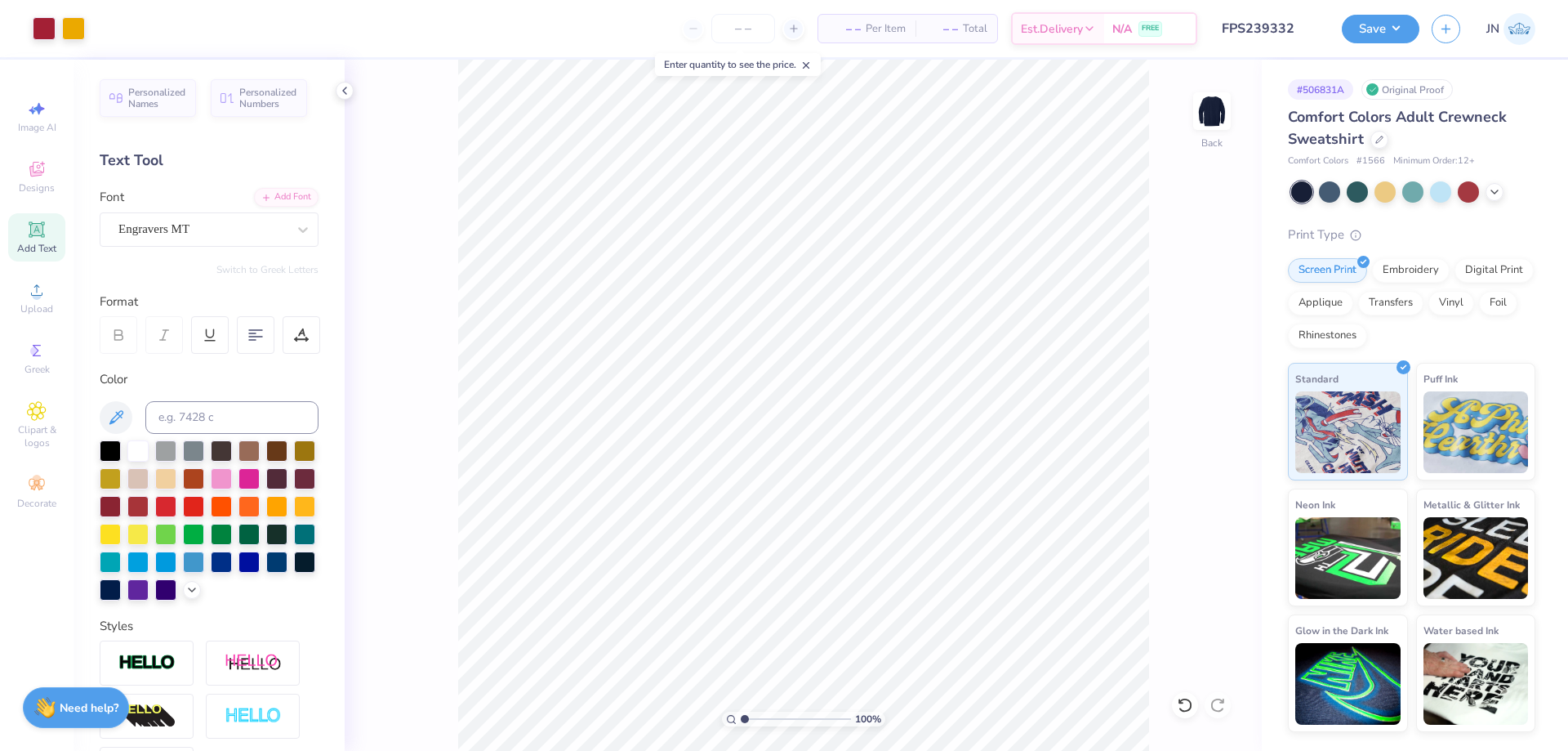
click at [1241, 8] on div "Design Title FPS239332" at bounding box center [1269, 29] width 120 height 58
click at [1237, 31] on input "FPS239332" at bounding box center [1250, 28] width 160 height 32
click at [1282, 26] on input "FPS239332" at bounding box center [1250, 28] width 160 height 32
